Goal: Information Seeking & Learning: Check status

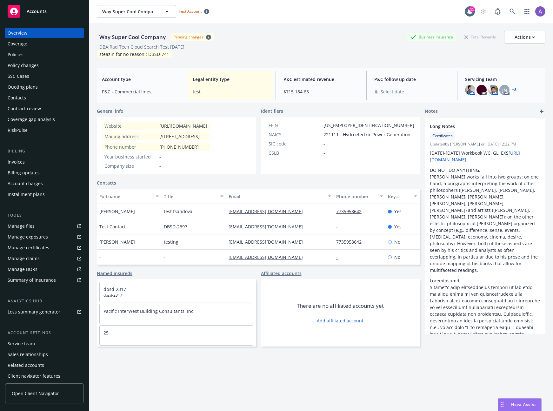
click at [40, 86] on div "Quoting plans" at bounding box center [45, 87] width 74 height 10
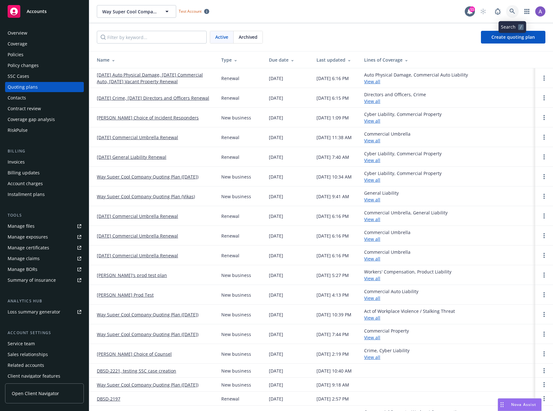
click at [498, 12] on icon at bounding box center [513, 12] width 6 height 6
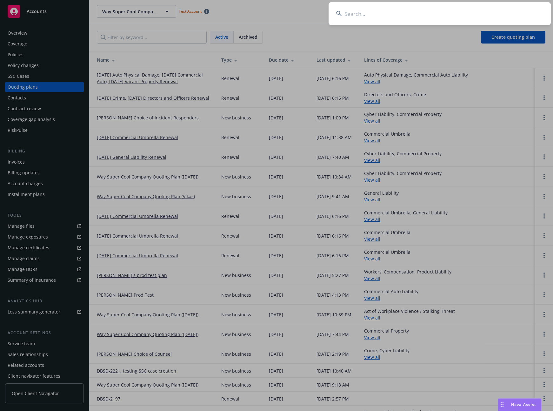
click at [416, 11] on input at bounding box center [440, 13] width 222 height 23
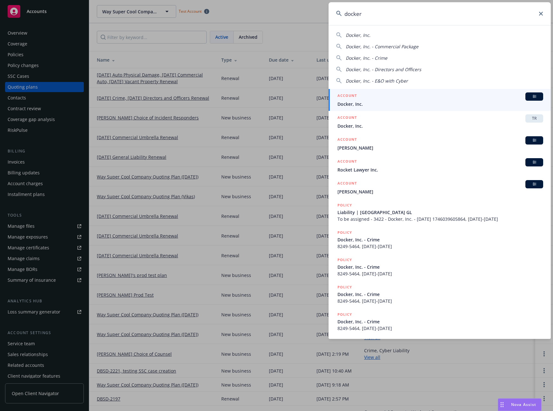
type input "docker"
click at [384, 105] on span "Docker, Inc." at bounding box center [441, 104] width 206 height 7
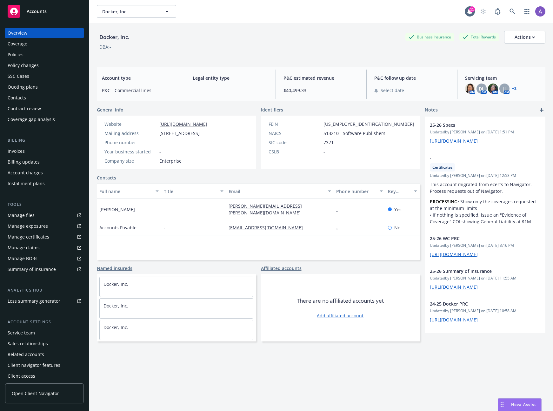
click at [27, 53] on div "Policies" at bounding box center [45, 55] width 74 height 10
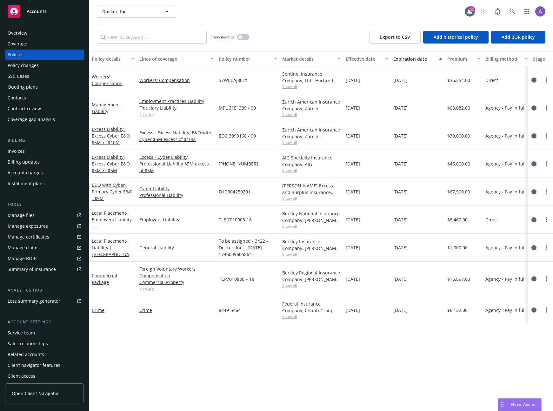
click at [498, 162] on link "circleInformation" at bounding box center [534, 164] width 8 height 8
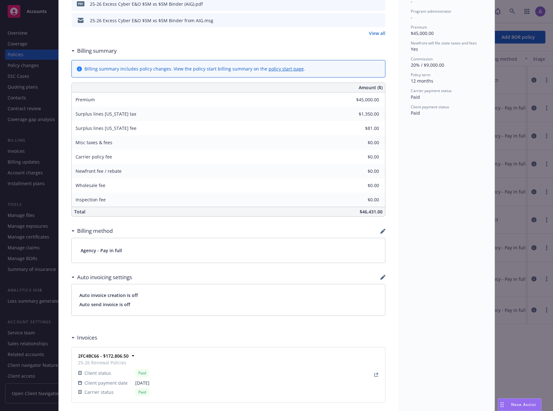
scroll to position [525, 0]
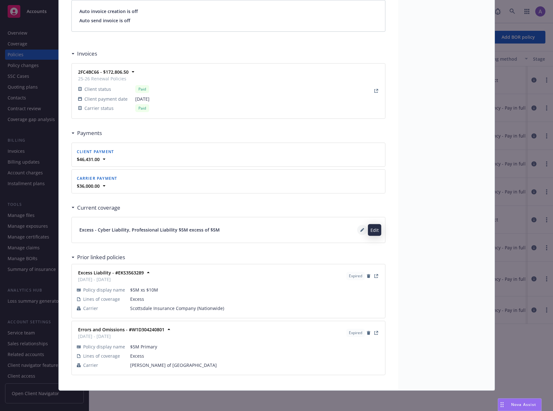
click at [361, 230] on icon at bounding box center [362, 230] width 3 height 3
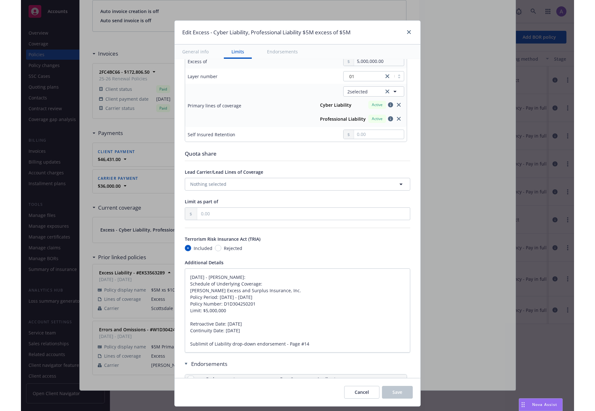
scroll to position [221, 0]
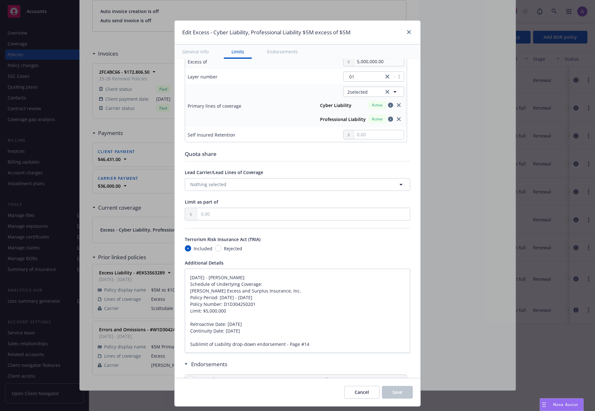
type textarea "x"
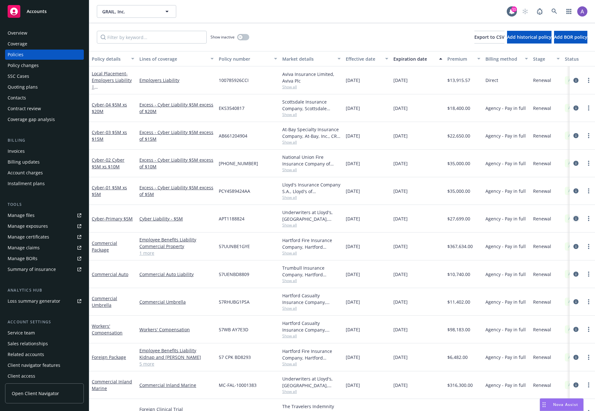
click at [574, 219] on icon "circleInformation" at bounding box center [576, 218] width 5 height 5
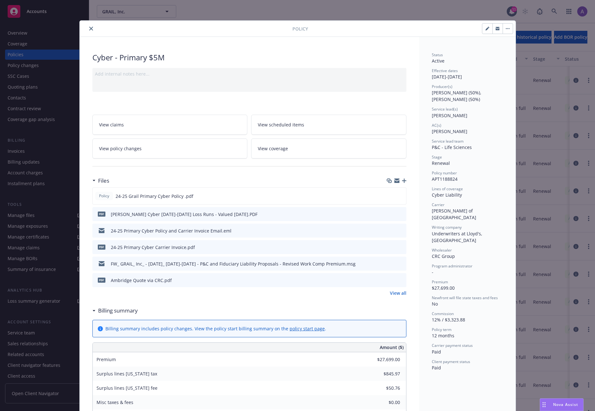
click at [91, 28] on button "close" at bounding box center [91, 29] width 8 height 8
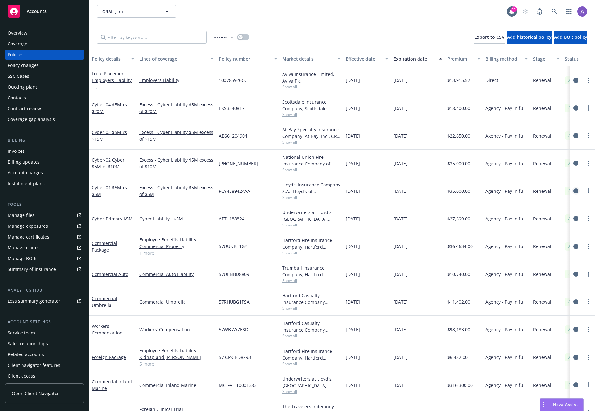
click at [574, 190] on icon "circleInformation" at bounding box center [576, 190] width 5 height 5
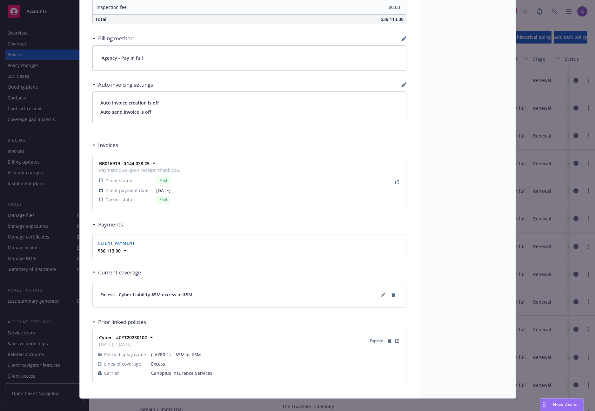
scroll to position [460, 0]
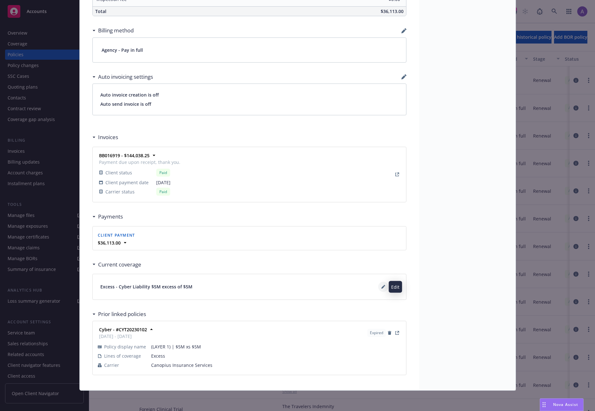
click at [385, 287] on button at bounding box center [383, 287] width 10 height 10
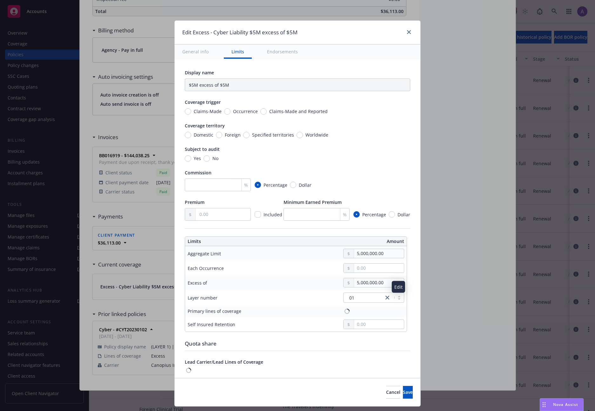
type input "Cyber Liability $5M excess of $5M"
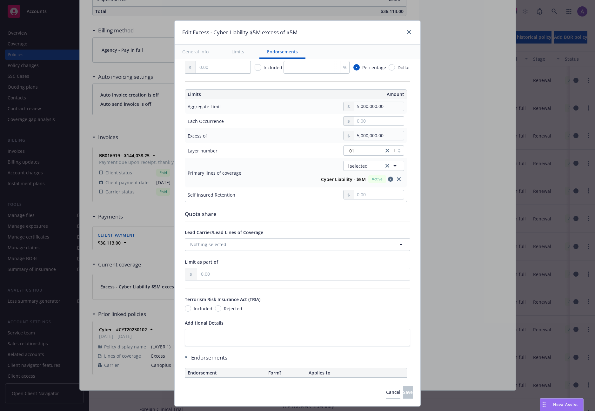
scroll to position [149, 0]
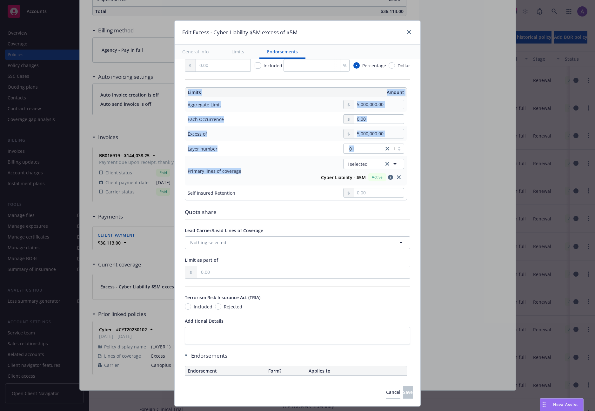
drag, startPoint x: 179, startPoint y: 172, endPoint x: 262, endPoint y: 174, distance: 83.9
click at [262, 174] on div "Display name Cyber Liability $5M excess of $5M Coverage trigger Claims-Made Occ…" at bounding box center [298, 167] width 246 height 515
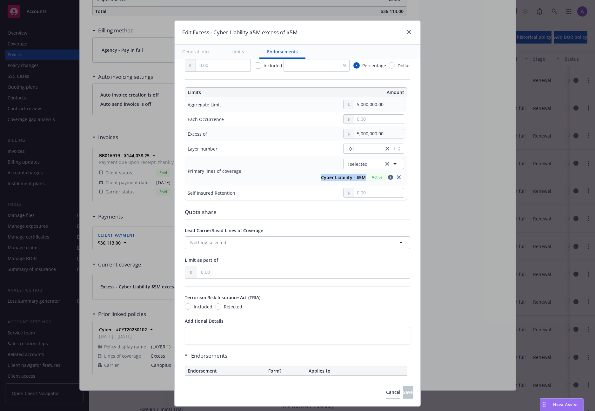
drag, startPoint x: 318, startPoint y: 178, endPoint x: 361, endPoint y: 177, distance: 43.2
click at [361, 177] on strong "Cyber Liability - $5M" at bounding box center [343, 177] width 45 height 6
click at [407, 31] on icon "close" at bounding box center [409, 32] width 4 height 4
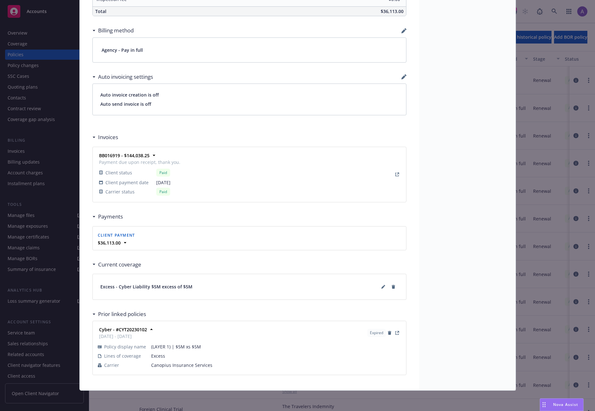
click at [521, 192] on div "Policy Cyber - 01 $5M xs $5M Add internal notes here... View claims View schedu…" at bounding box center [297, 205] width 595 height 411
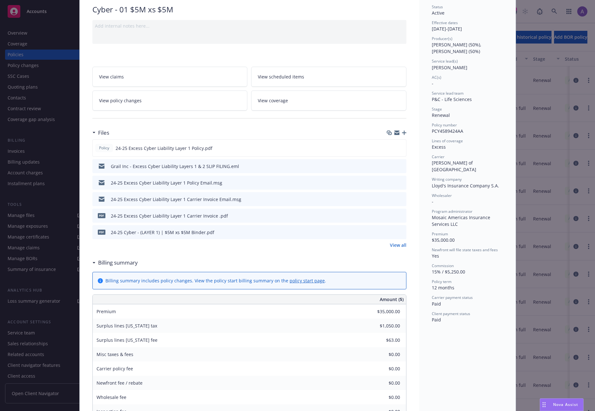
scroll to position [37, 0]
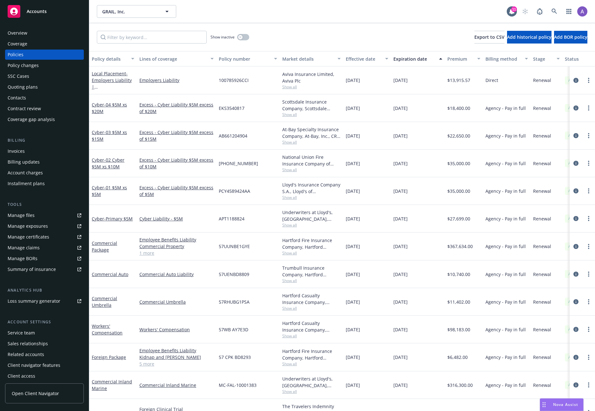
click at [541, 100] on div "Renewal" at bounding box center [547, 108] width 32 height 28
click at [574, 161] on icon "circleInformation" at bounding box center [576, 163] width 5 height 5
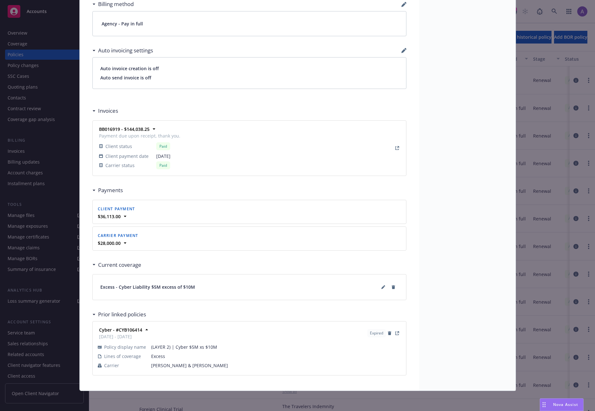
scroll to position [487, 0]
click at [381, 286] on icon at bounding box center [383, 287] width 4 height 4
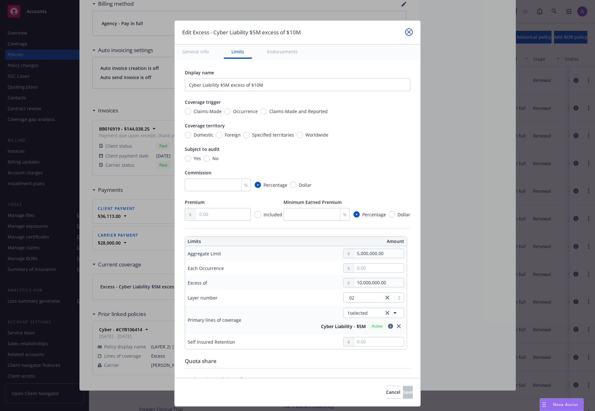
click at [408, 33] on icon "close" at bounding box center [409, 32] width 4 height 4
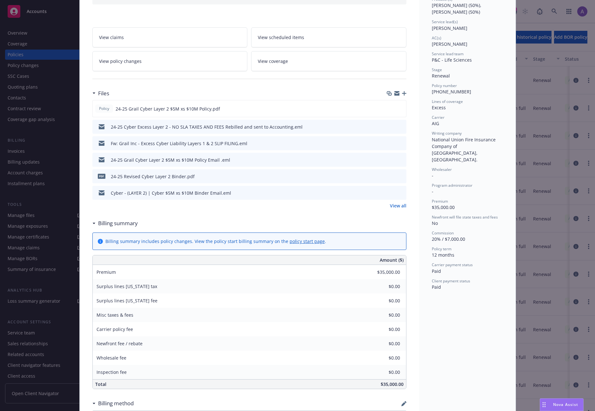
scroll to position [0, 0]
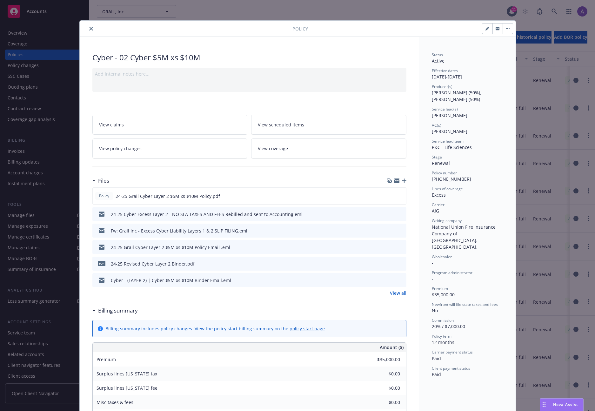
click at [89, 29] on icon "close" at bounding box center [91, 29] width 4 height 4
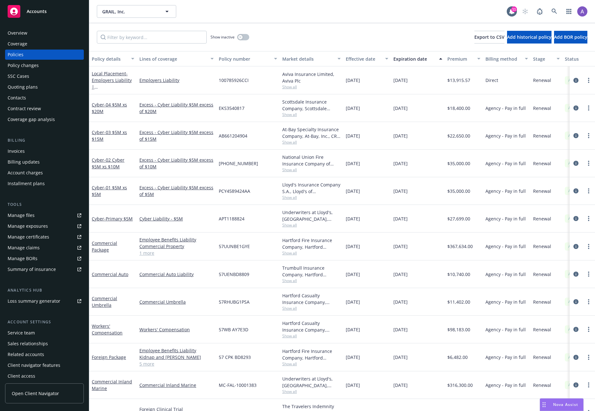
click at [17, 85] on div "Quoting plans" at bounding box center [23, 87] width 30 height 10
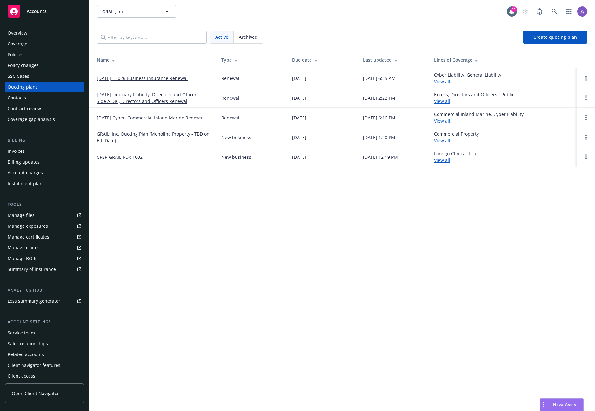
click at [150, 118] on link "09/01/25 Cyber, Commercial Inland Marine Renewal" at bounding box center [150, 117] width 107 height 7
